Goal: Information Seeking & Learning: Learn about a topic

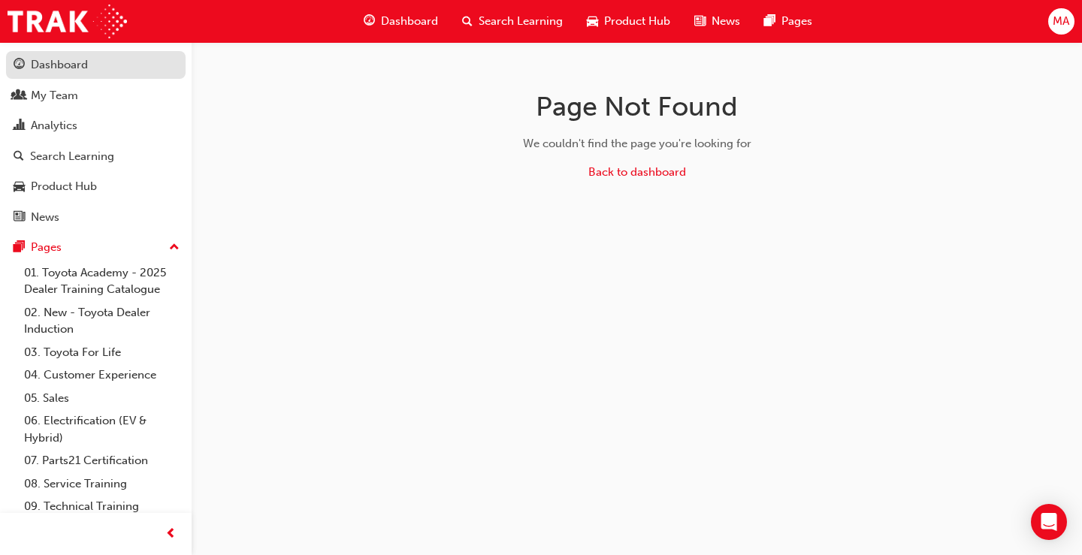
click at [56, 65] on div "Dashboard" at bounding box center [59, 64] width 57 height 17
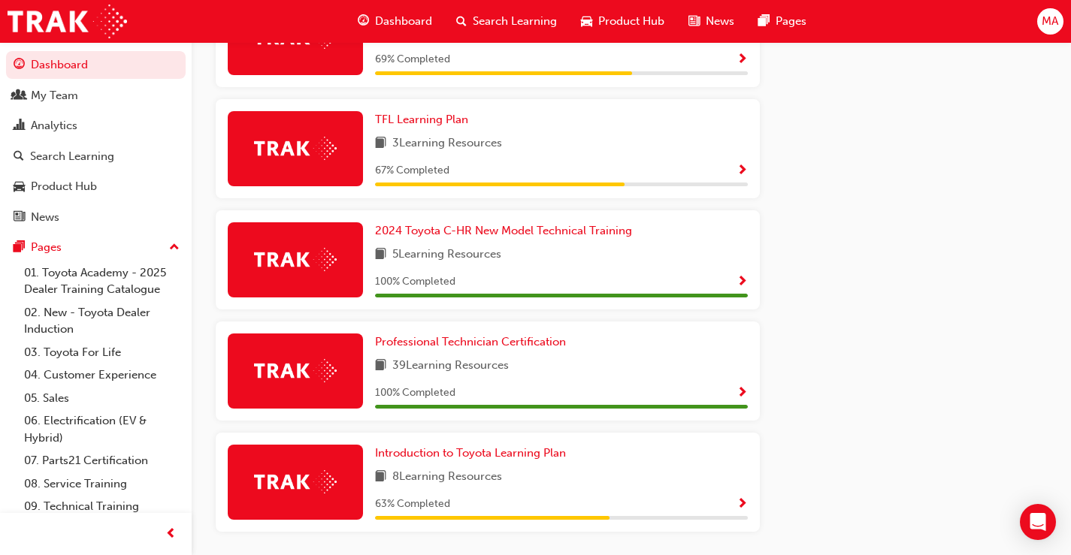
scroll to position [872, 0]
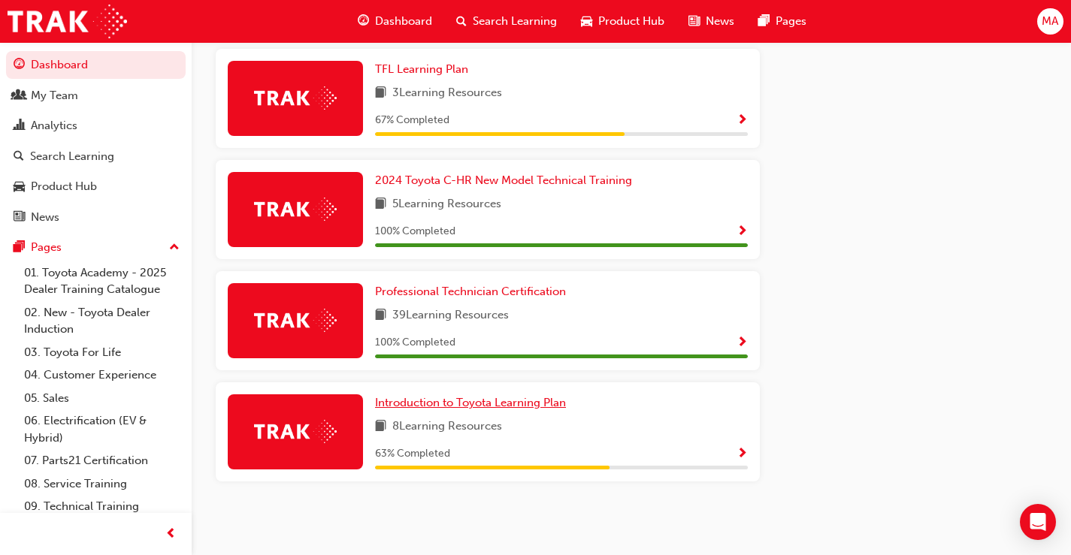
click at [542, 406] on span "Introduction to Toyota Learning Plan" at bounding box center [470, 403] width 191 height 14
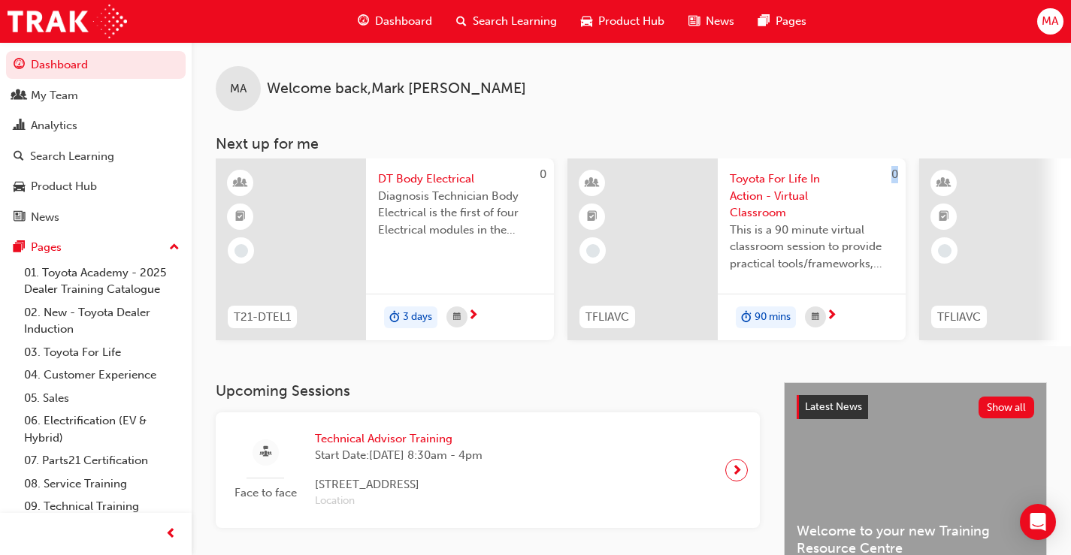
drag, startPoint x: 544, startPoint y: 352, endPoint x: 603, endPoint y: 356, distance: 59.5
click at [603, 356] on div "MA Welcome back , [PERSON_NAME] Next up for me 0 T21-DTEL1 DT Body Electrical D…" at bounding box center [631, 212] width 879 height 340
click at [1055, 23] on span "MA" at bounding box center [1049, 21] width 17 height 17
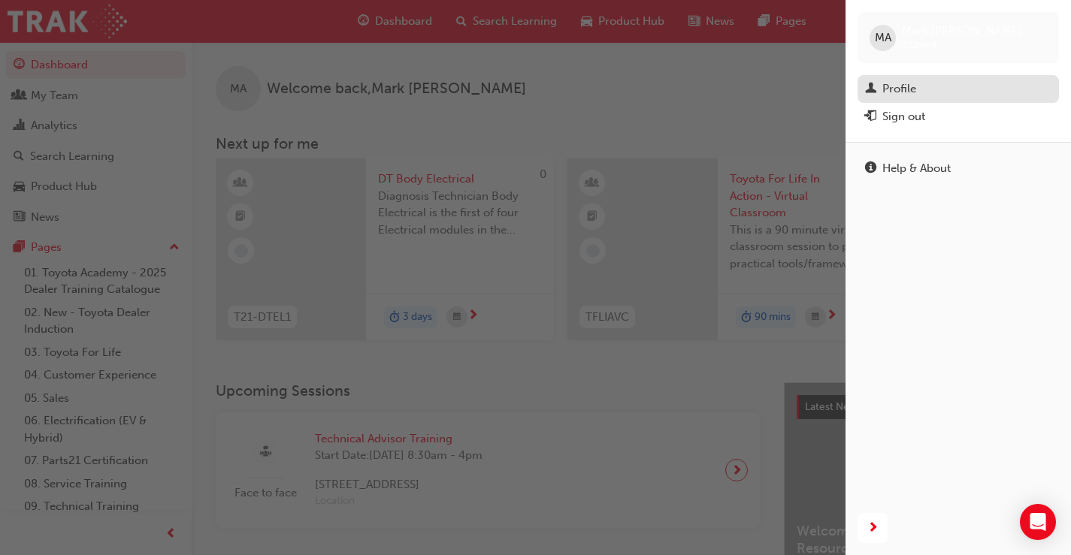
click at [899, 83] on div "Profile" at bounding box center [899, 88] width 34 height 17
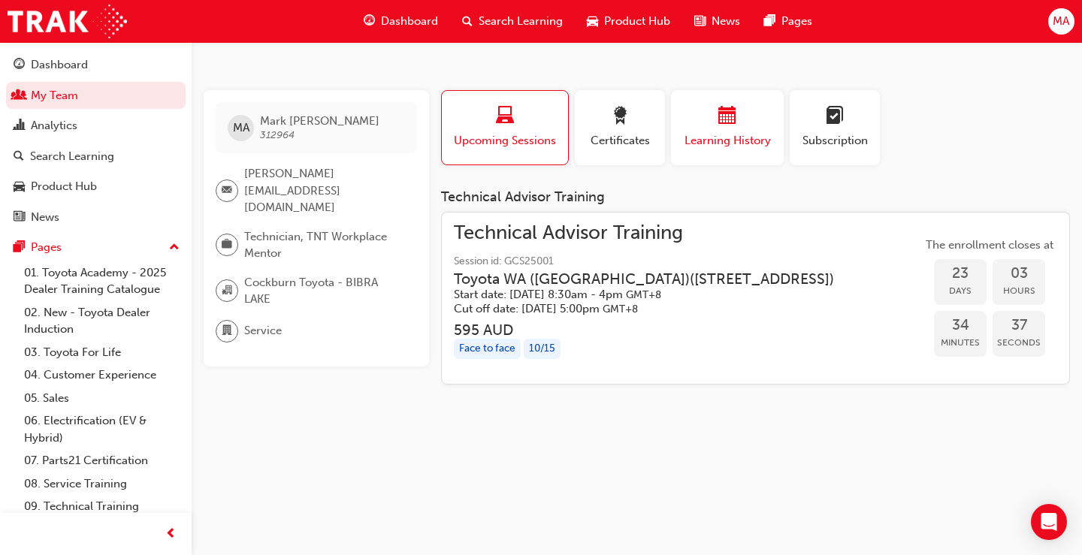
click at [742, 138] on span "Learning History" at bounding box center [727, 140] width 90 height 17
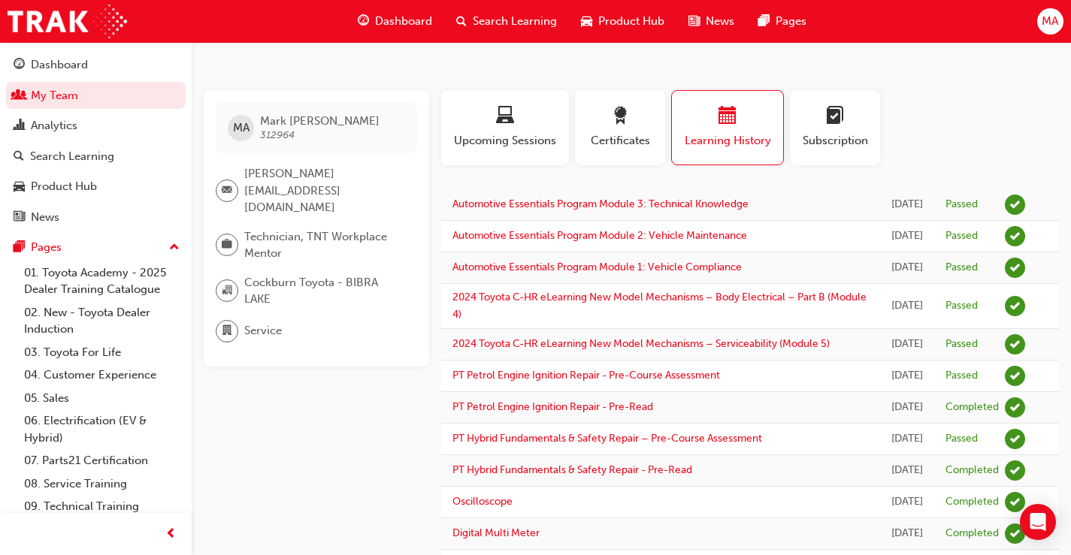
click at [221, 279] on div at bounding box center [227, 290] width 23 height 23
click at [238, 234] on div at bounding box center [230, 245] width 29 height 23
click at [226, 189] on span "email-icon" at bounding box center [227, 191] width 11 height 20
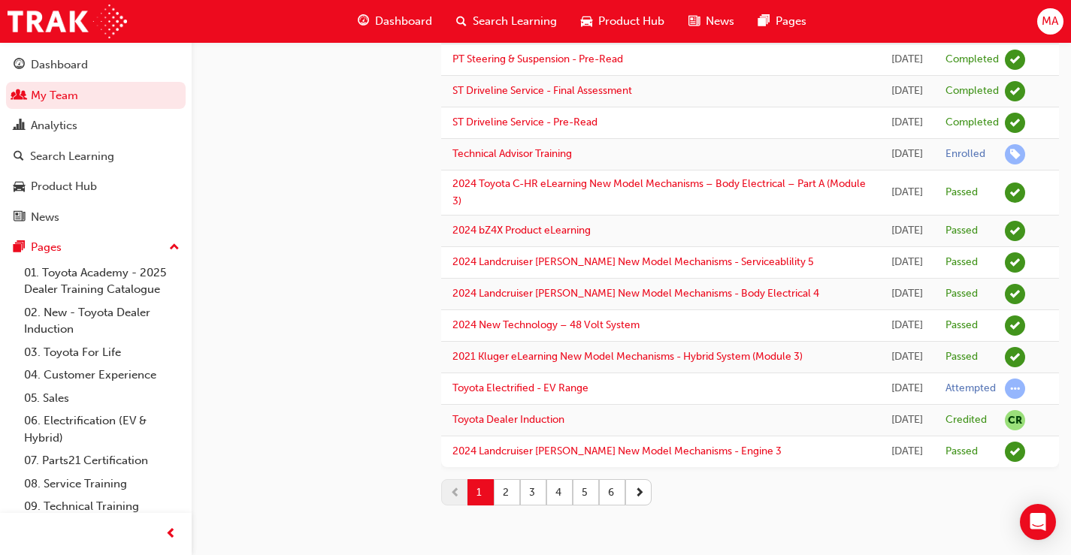
scroll to position [1732, 0]
click at [507, 495] on button "2" at bounding box center [507, 492] width 26 height 26
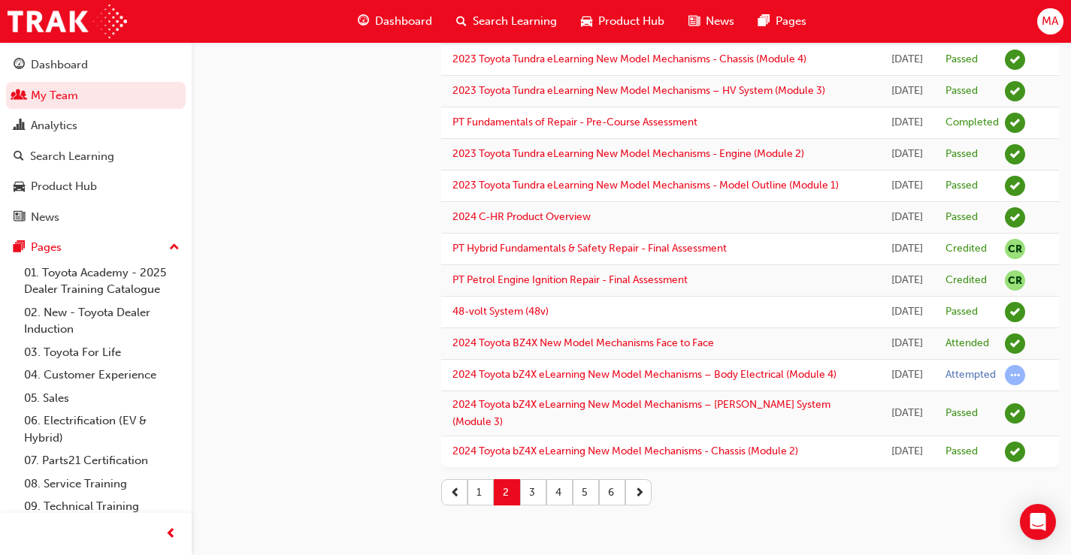
scroll to position [1691, 0]
click at [532, 497] on button "3" at bounding box center [533, 492] width 26 height 26
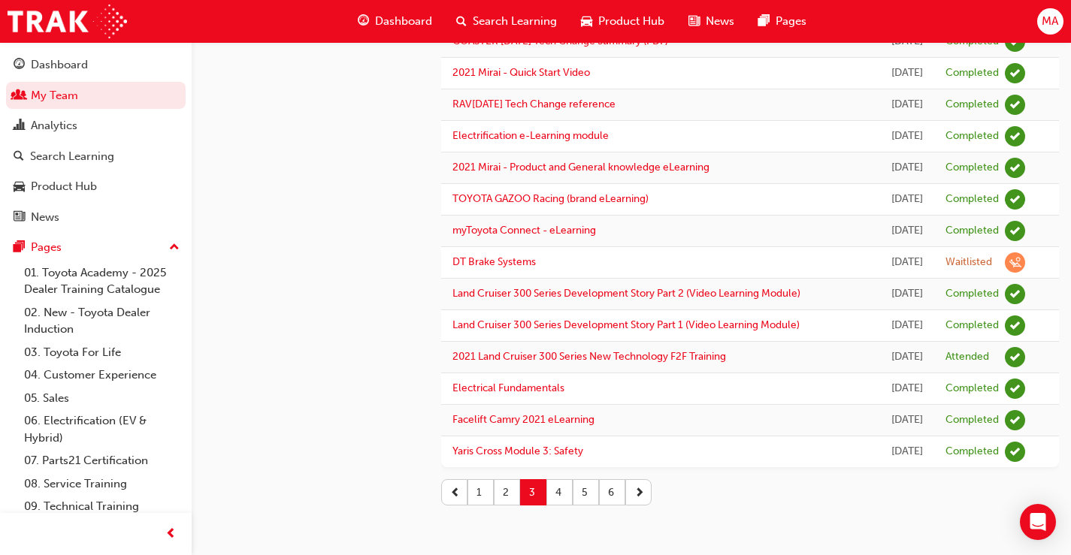
scroll to position [1921, 0]
click at [616, 500] on button "6" at bounding box center [612, 492] width 26 height 26
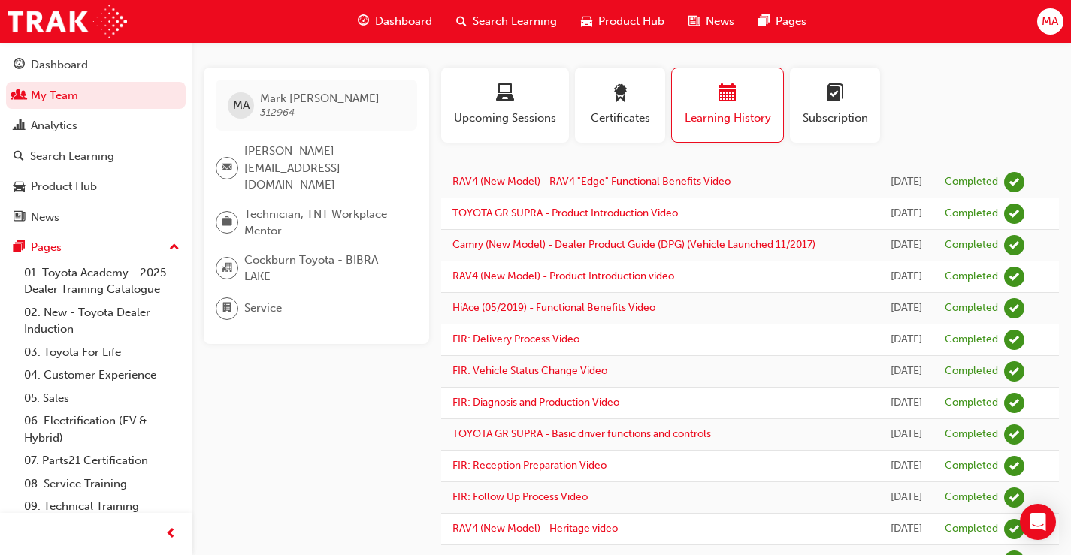
scroll to position [0, 0]
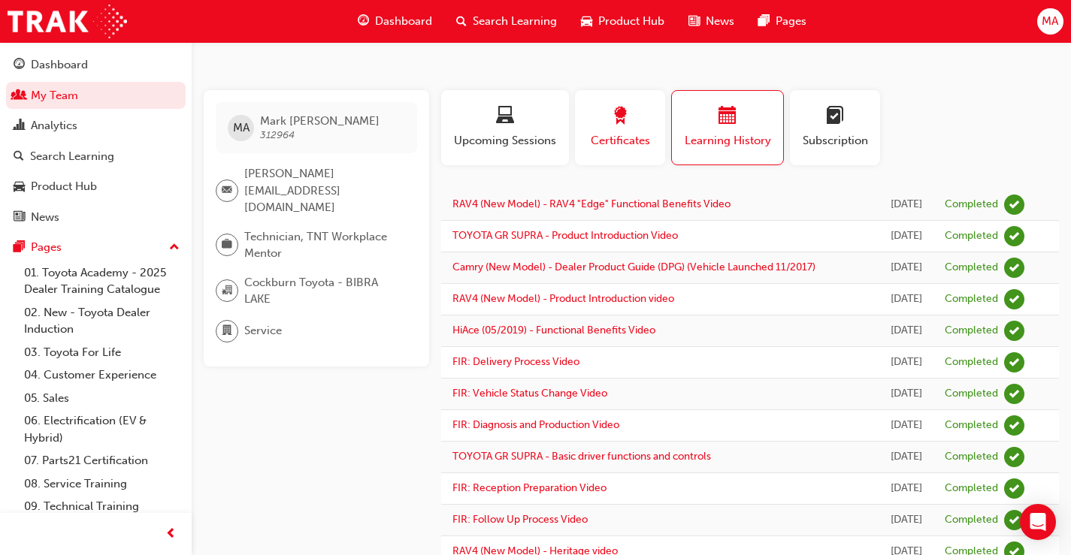
click at [615, 131] on div "Certificates" at bounding box center [620, 128] width 68 height 43
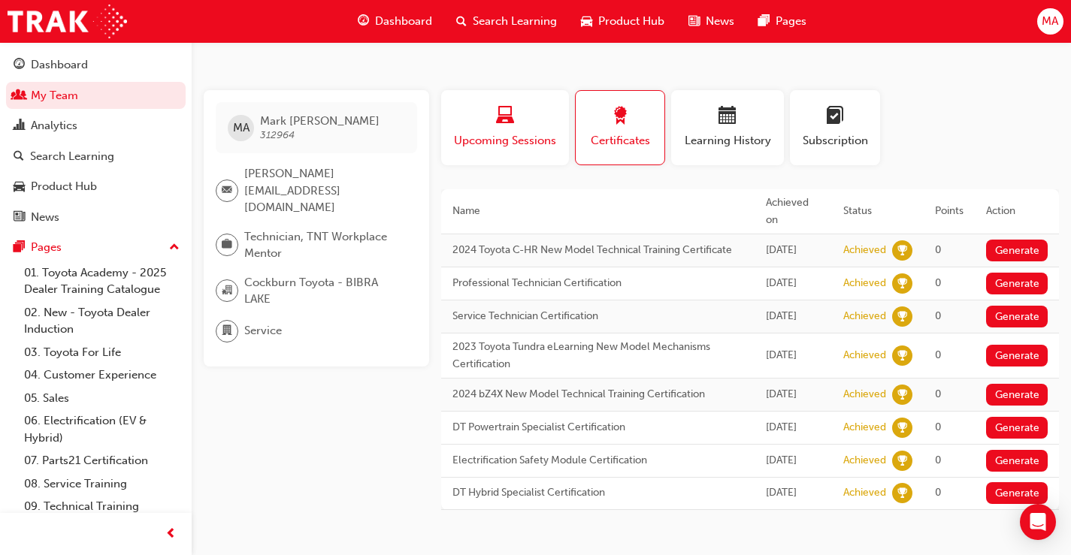
click at [491, 160] on button "Upcoming Sessions" at bounding box center [505, 127] width 128 height 75
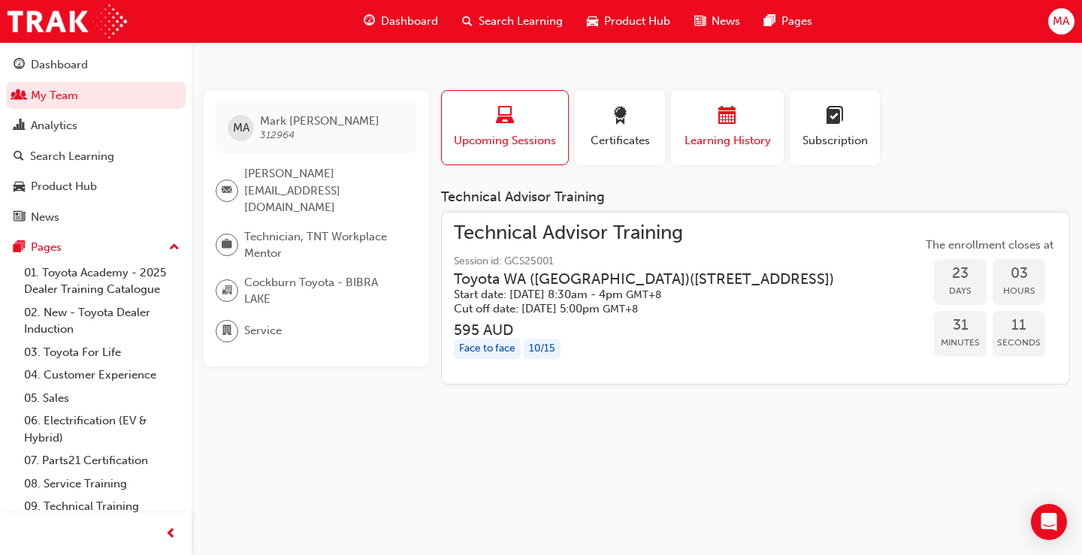
click at [739, 122] on div "button" at bounding box center [727, 118] width 90 height 23
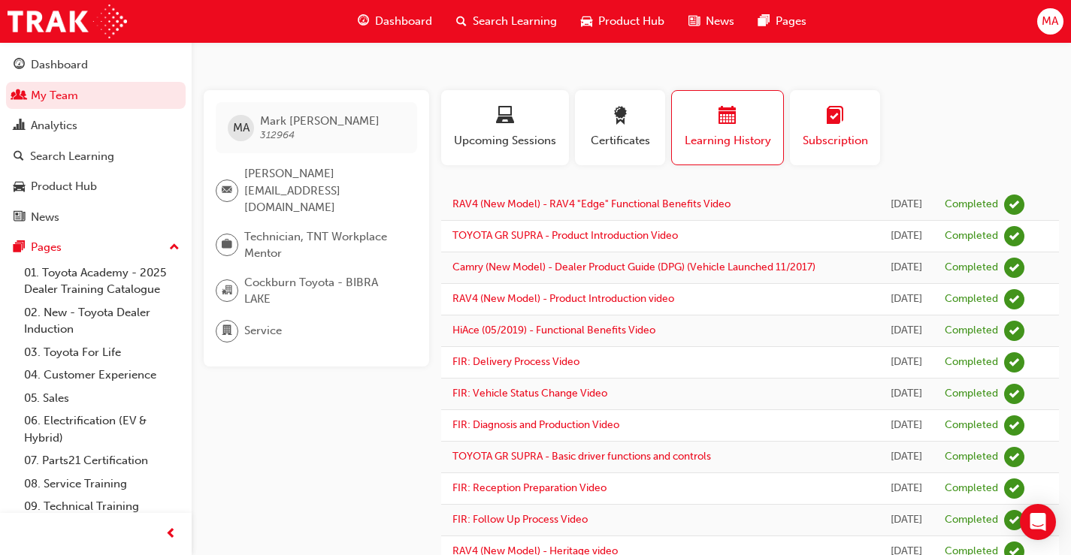
click at [813, 137] on span "Subscription" at bounding box center [835, 140] width 68 height 17
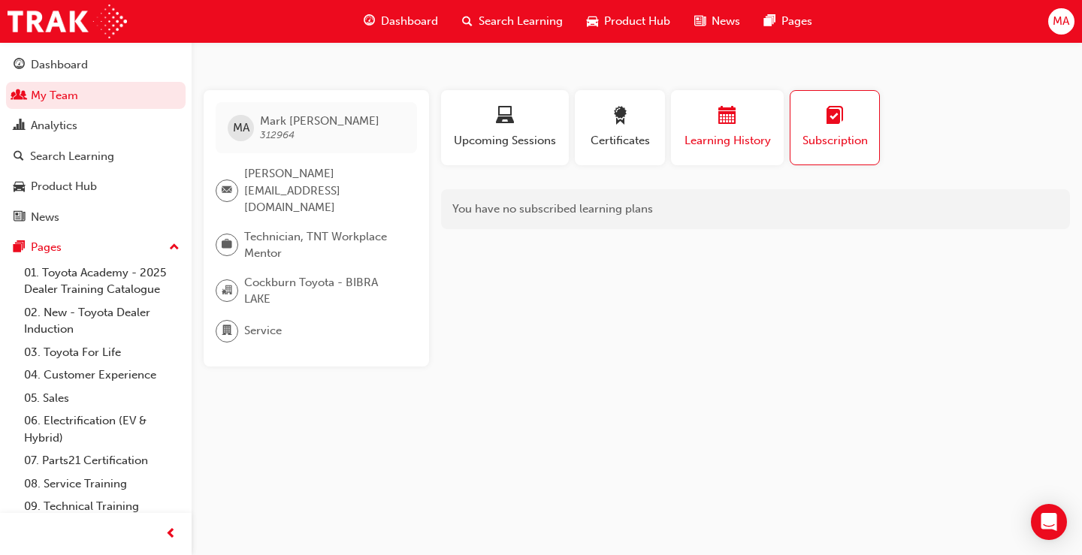
click at [763, 117] on div "button" at bounding box center [727, 118] width 90 height 23
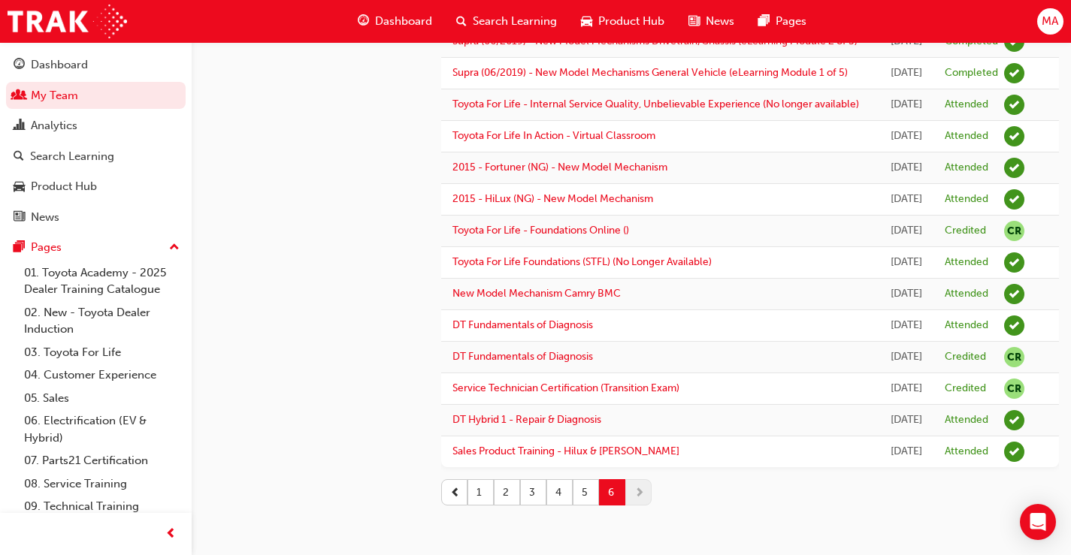
scroll to position [1416, 0]
click at [577, 493] on button "5" at bounding box center [585, 492] width 26 height 26
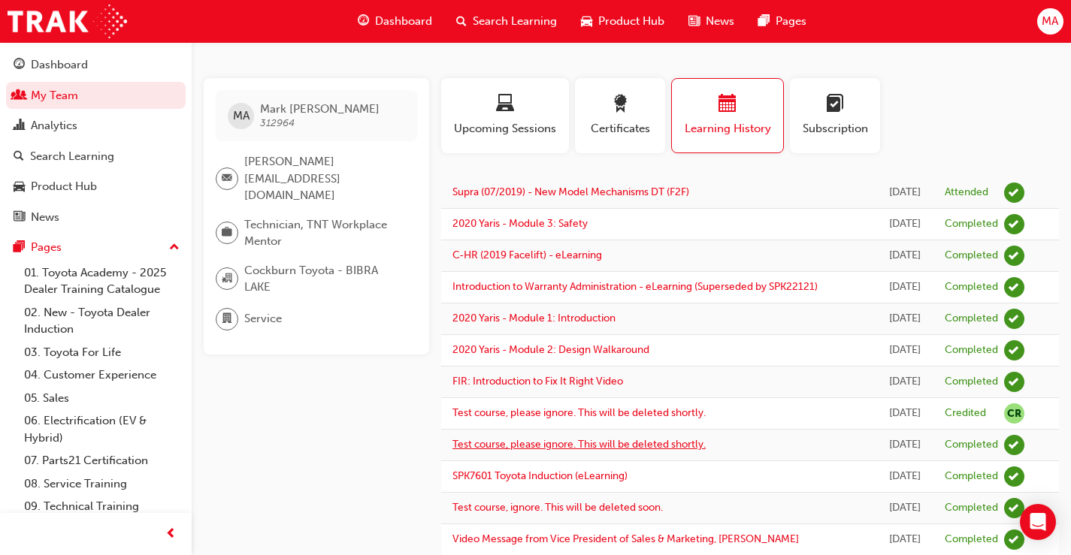
scroll to position [0, 0]
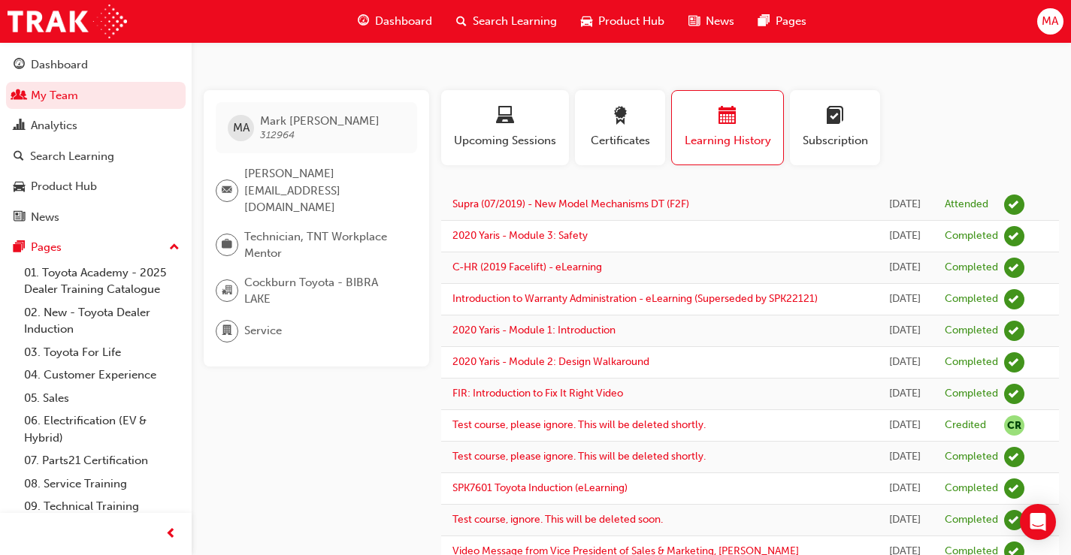
click at [264, 228] on span "Technician, TNT Workplace Mentor" at bounding box center [324, 245] width 161 height 34
click at [226, 235] on span "briefcase-icon" at bounding box center [227, 245] width 11 height 20
click at [521, 119] on div "button" at bounding box center [504, 118] width 105 height 23
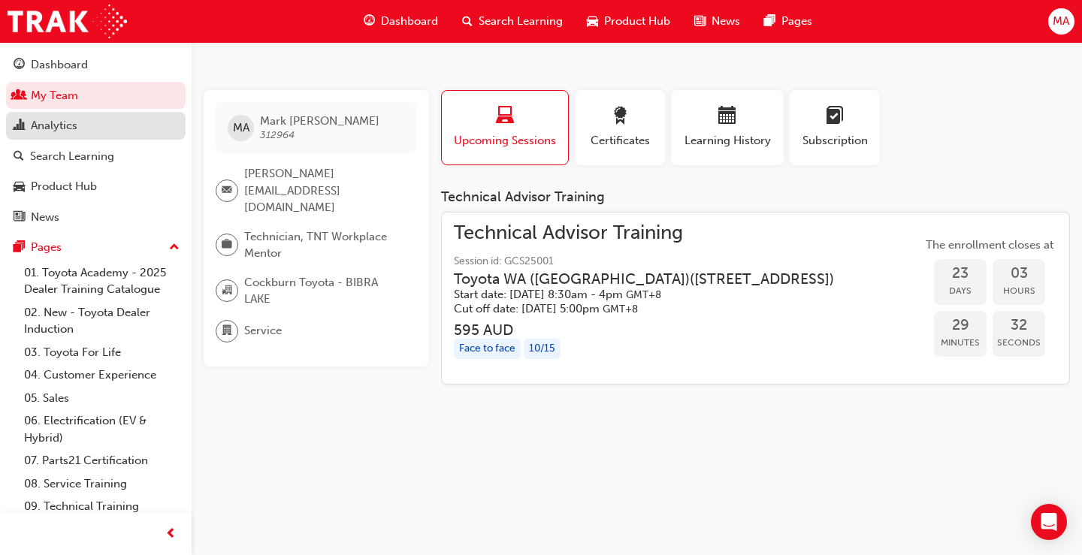
click at [41, 122] on div "Analytics" at bounding box center [54, 125] width 47 height 17
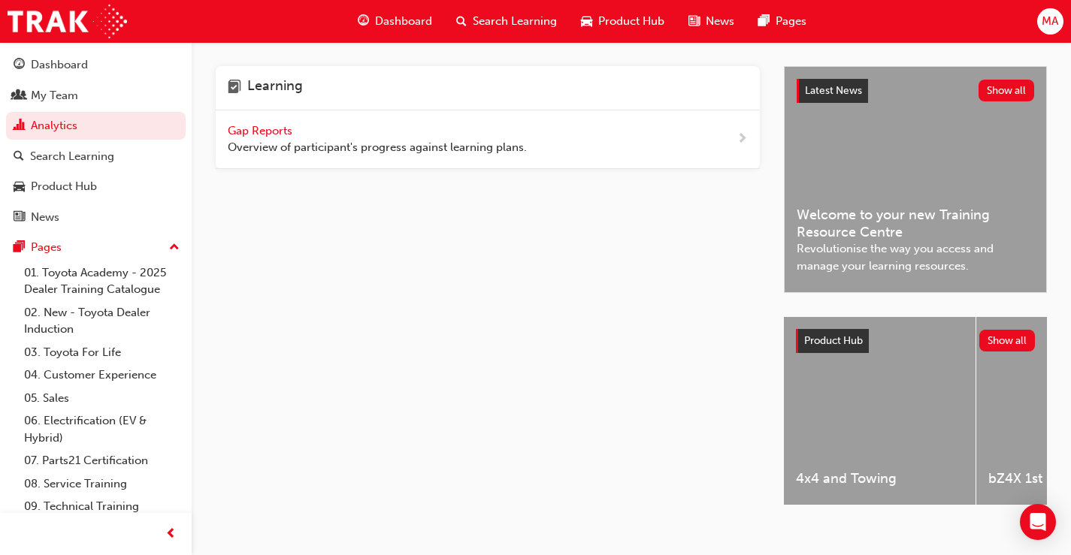
click at [281, 131] on span "Gap Reports" at bounding box center [262, 131] width 68 height 14
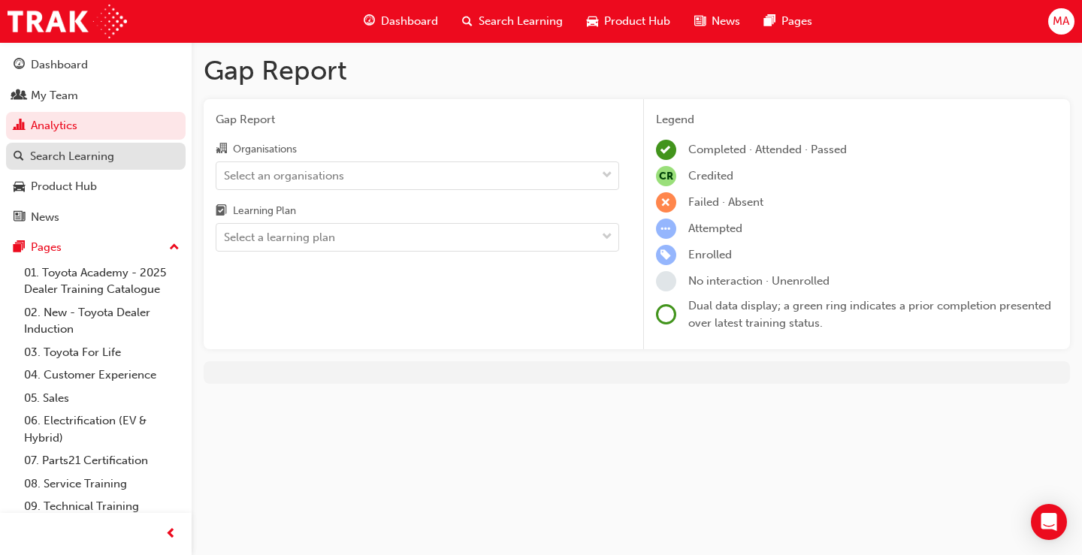
click at [57, 155] on div "Search Learning" at bounding box center [72, 156] width 84 height 17
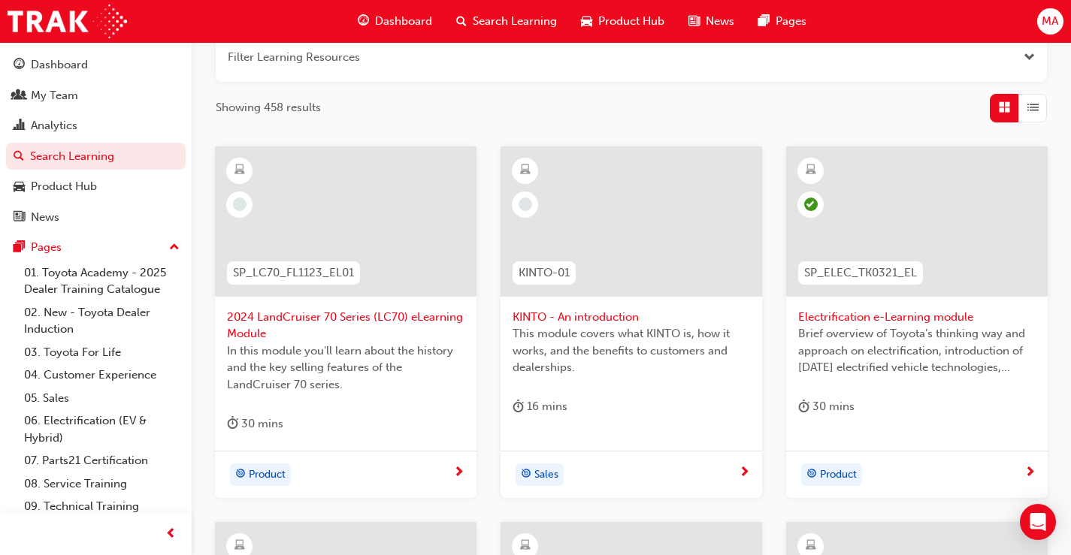
scroll to position [225, 0]
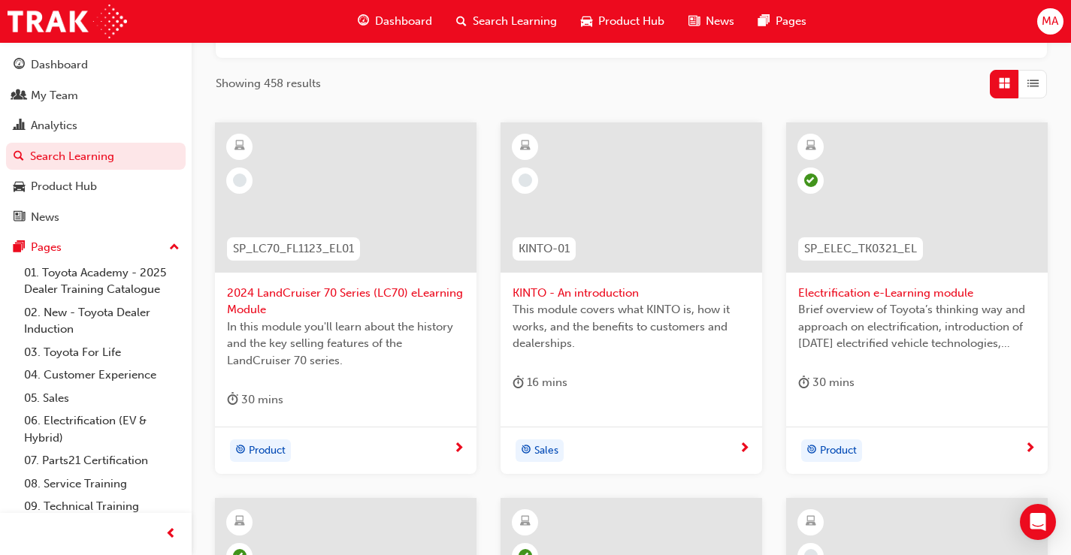
click at [603, 288] on span "KINTO - An introduction" at bounding box center [630, 293] width 237 height 17
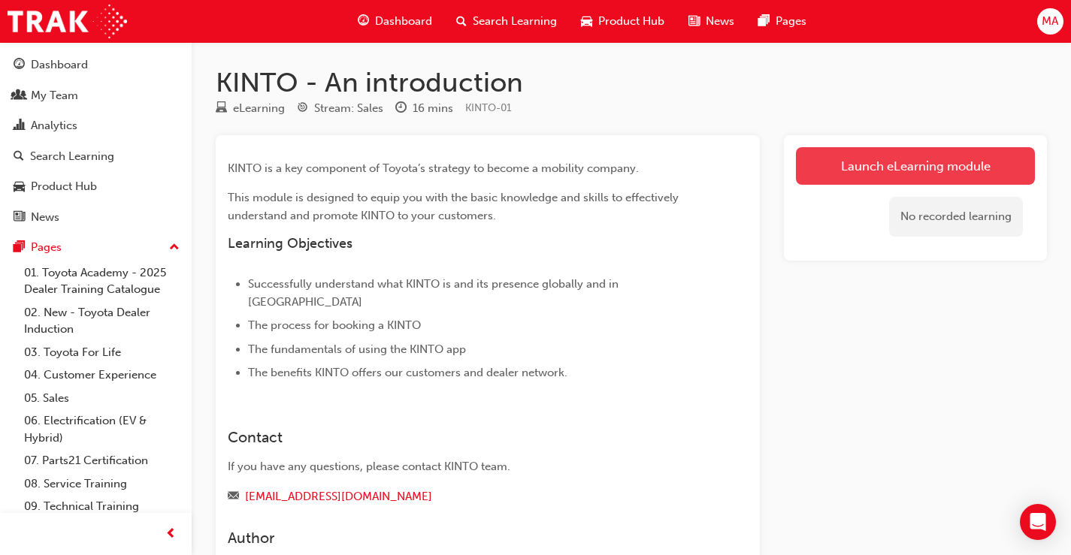
click at [856, 168] on link "Launch eLearning module" at bounding box center [915, 166] width 239 height 38
